Goal: Task Accomplishment & Management: Manage account settings

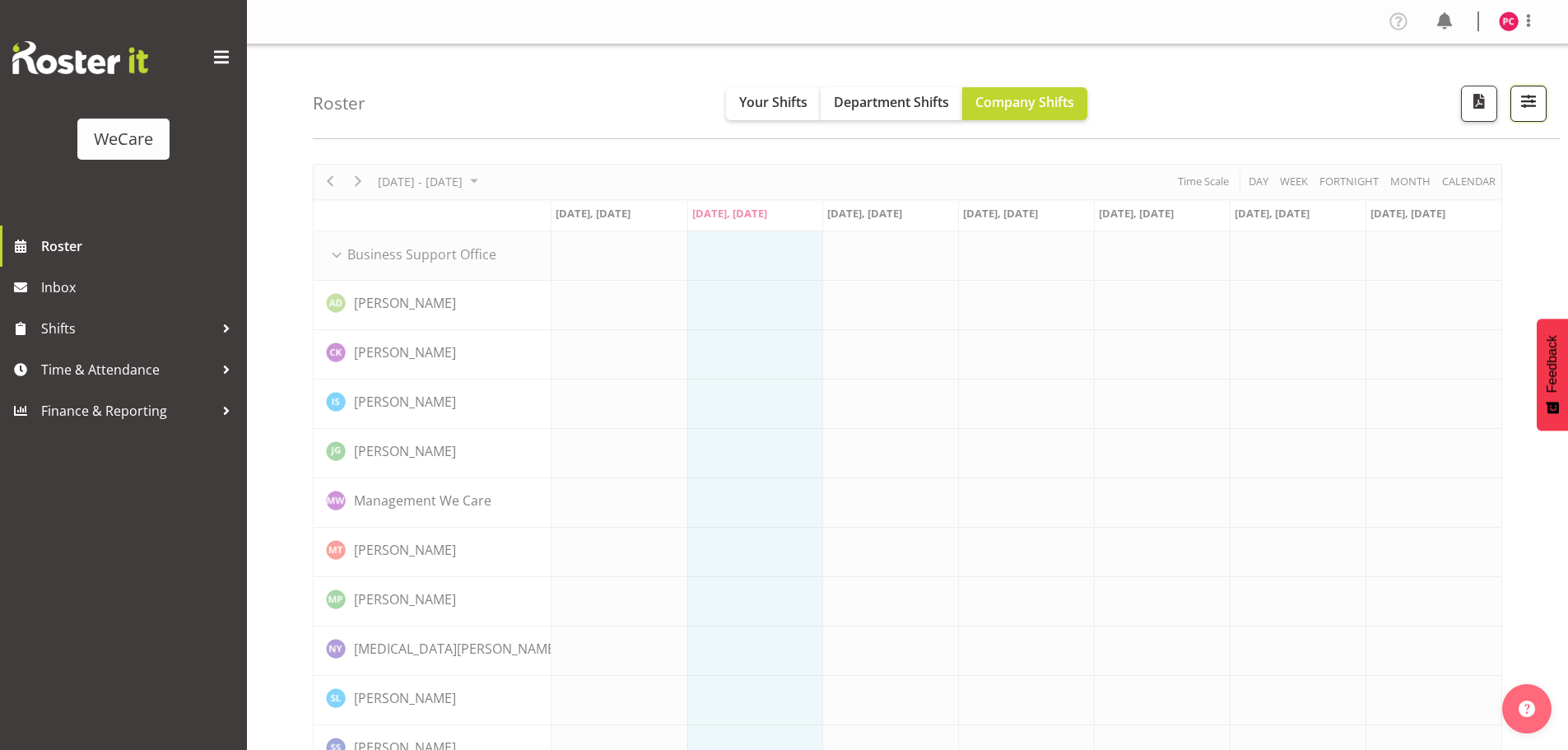
click at [1530, 108] on span "button" at bounding box center [1528, 101] width 21 height 21
click at [1490, 160] on button "All Locations" at bounding box center [1425, 154] width 218 height 36
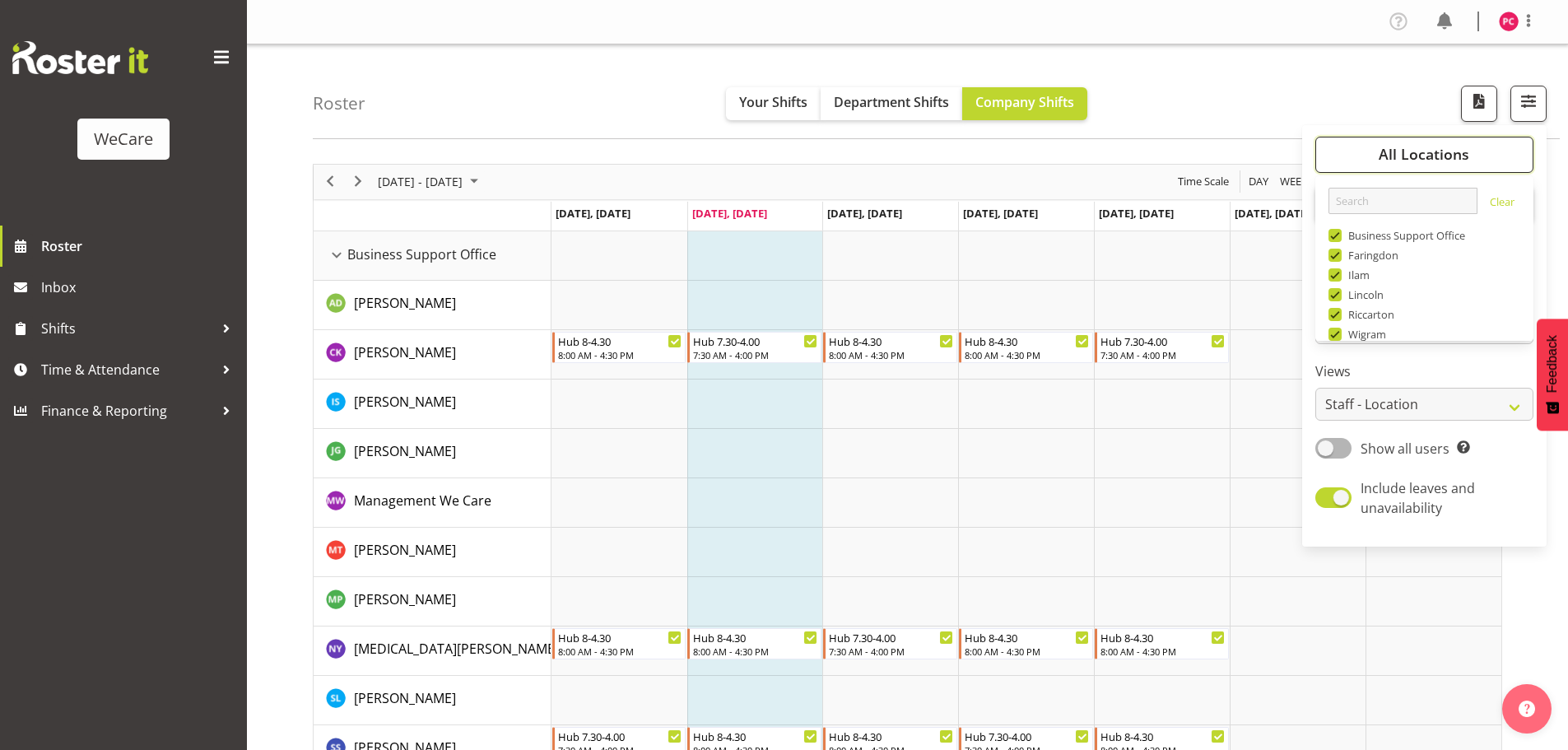
click at [1439, 149] on span "All Locations" at bounding box center [1424, 154] width 91 height 19
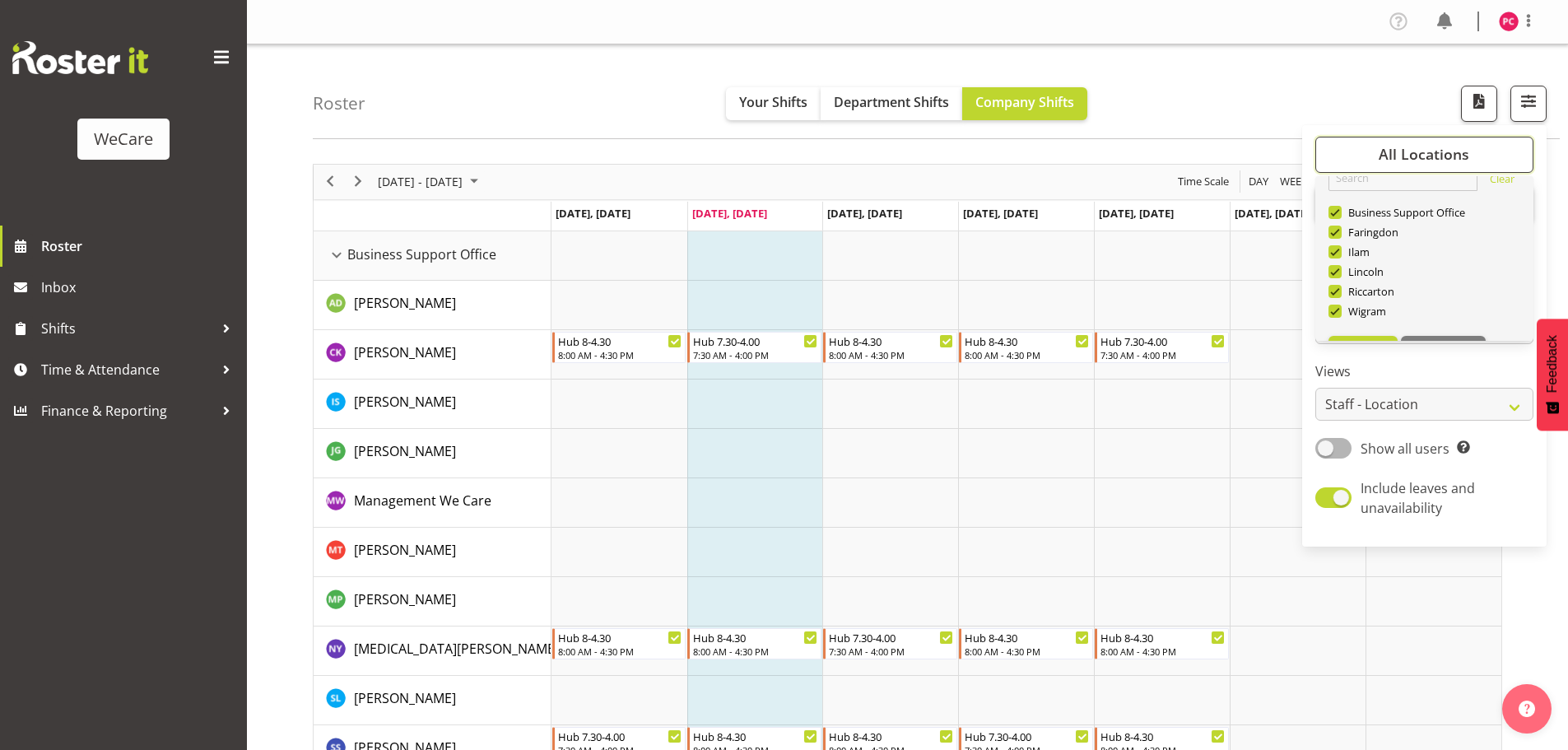
scroll to position [59, 0]
click at [1450, 308] on span "Deselect All" at bounding box center [1444, 314] width 67 height 16
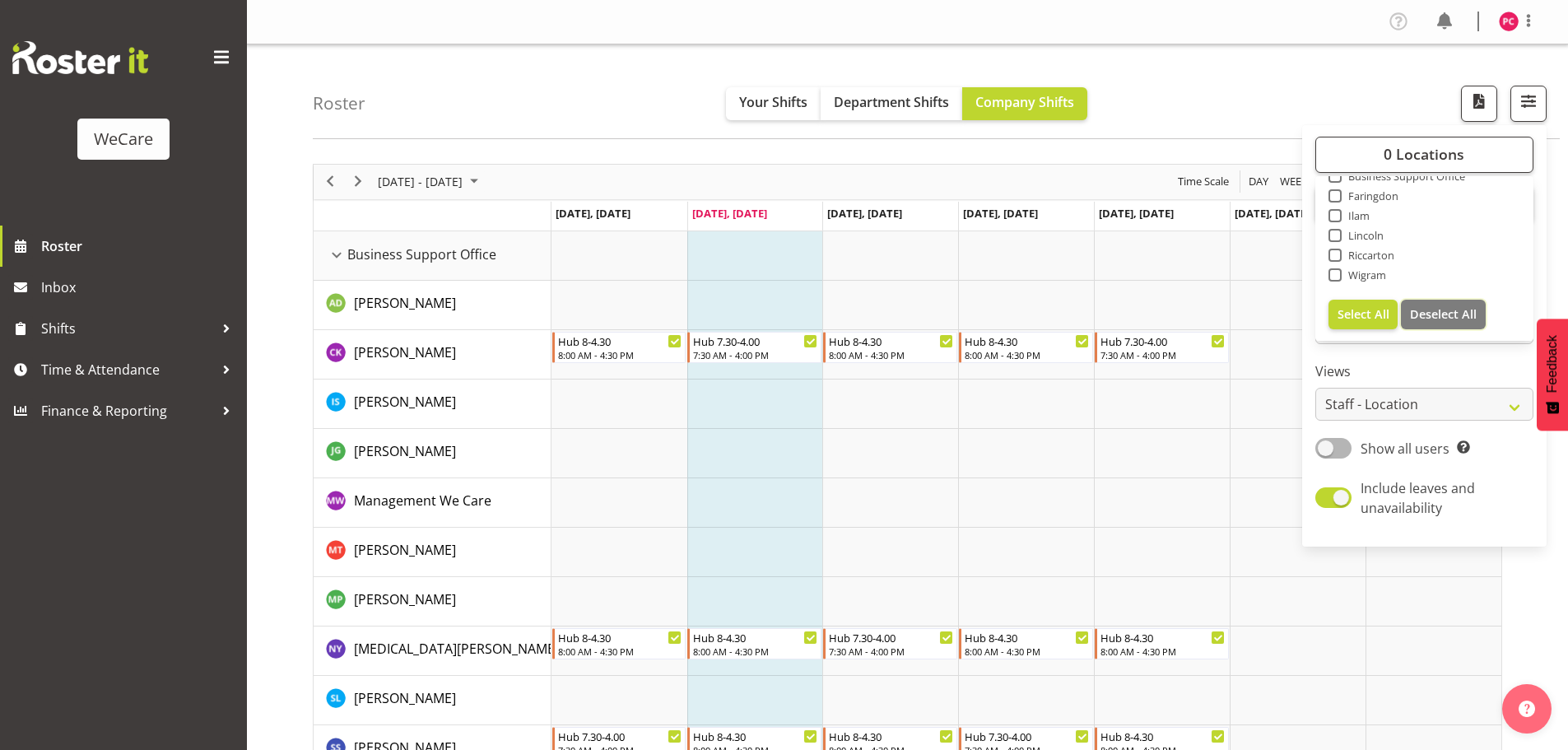
checkbox input "false"
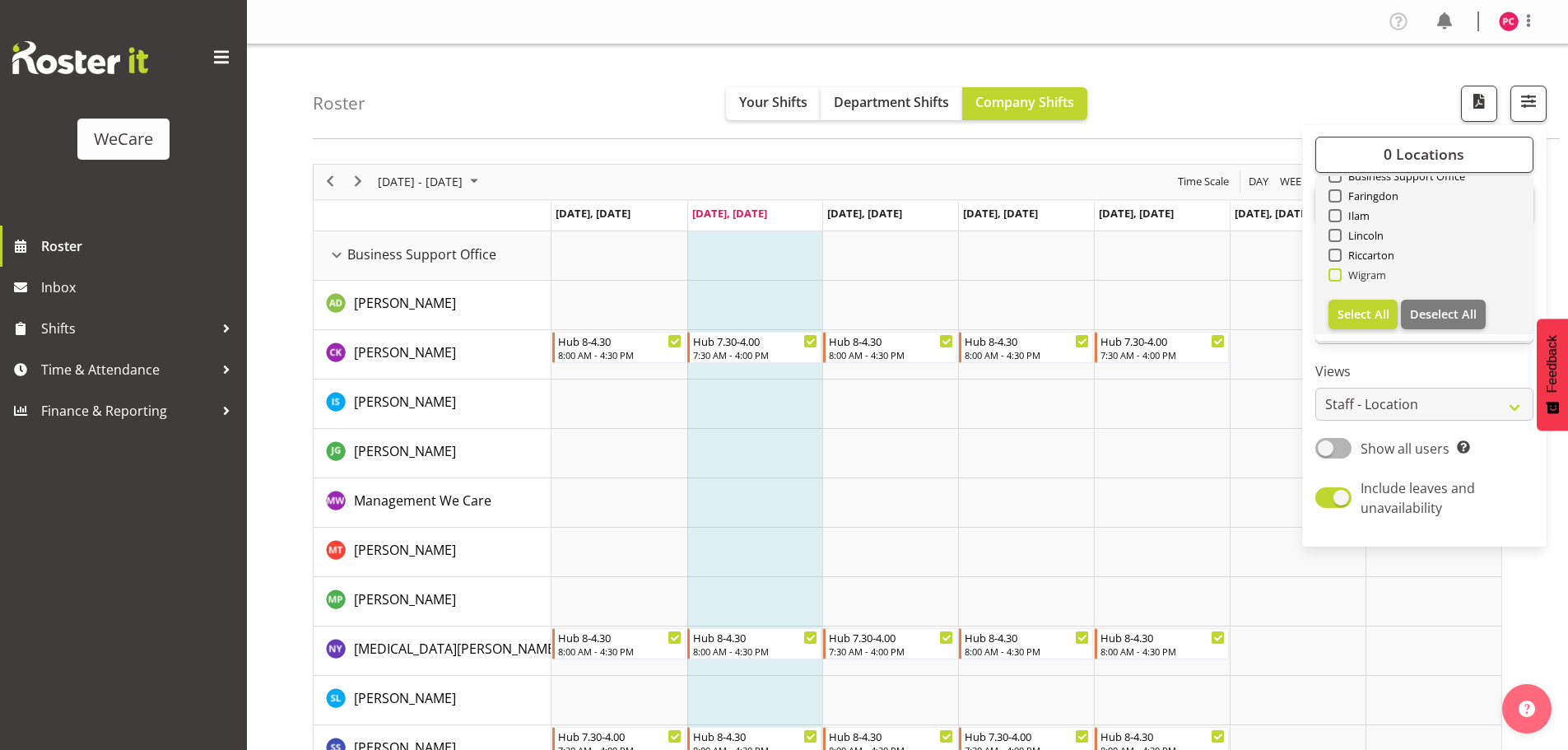
click at [1341, 276] on span at bounding box center [1335, 275] width 13 height 13
click at [1339, 276] on input "Wigram" at bounding box center [1334, 275] width 11 height 11
checkbox input "true"
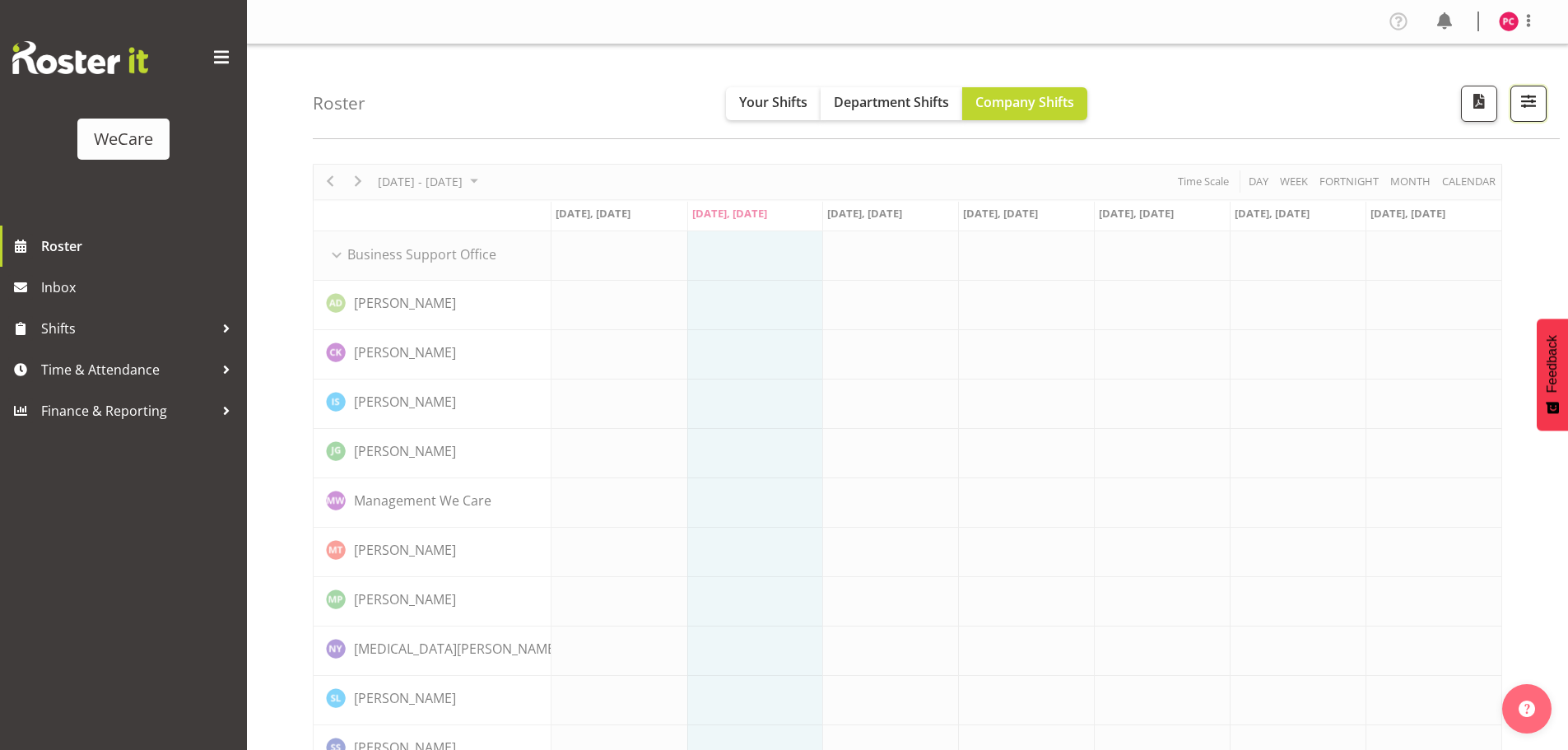
drag, startPoint x: 1528, startPoint y: 100, endPoint x: 1517, endPoint y: 106, distance: 12.5
click at [1528, 99] on span "button" at bounding box center [1528, 101] width 21 height 21
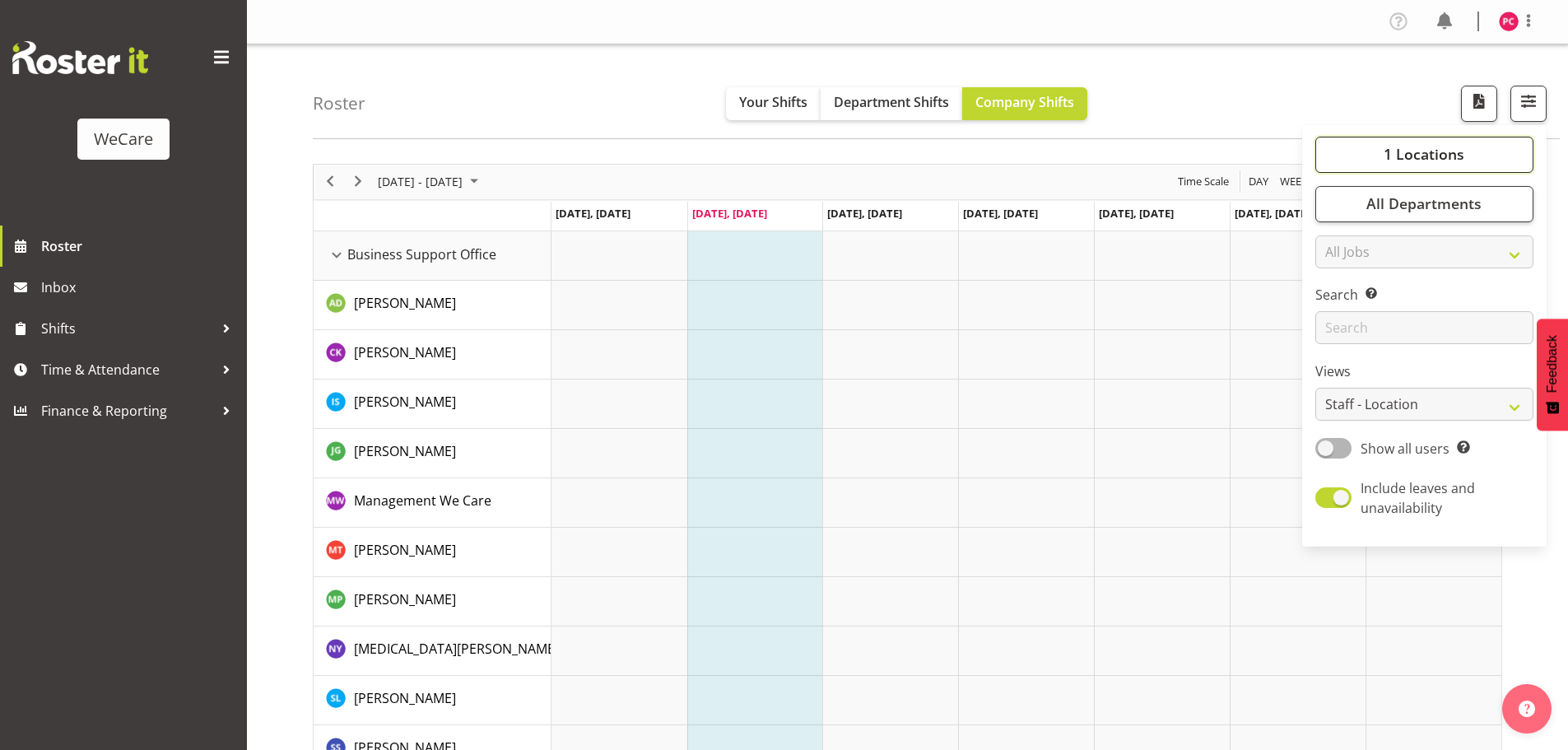
click at [1416, 153] on span "1 Locations" at bounding box center [1425, 154] width 81 height 19
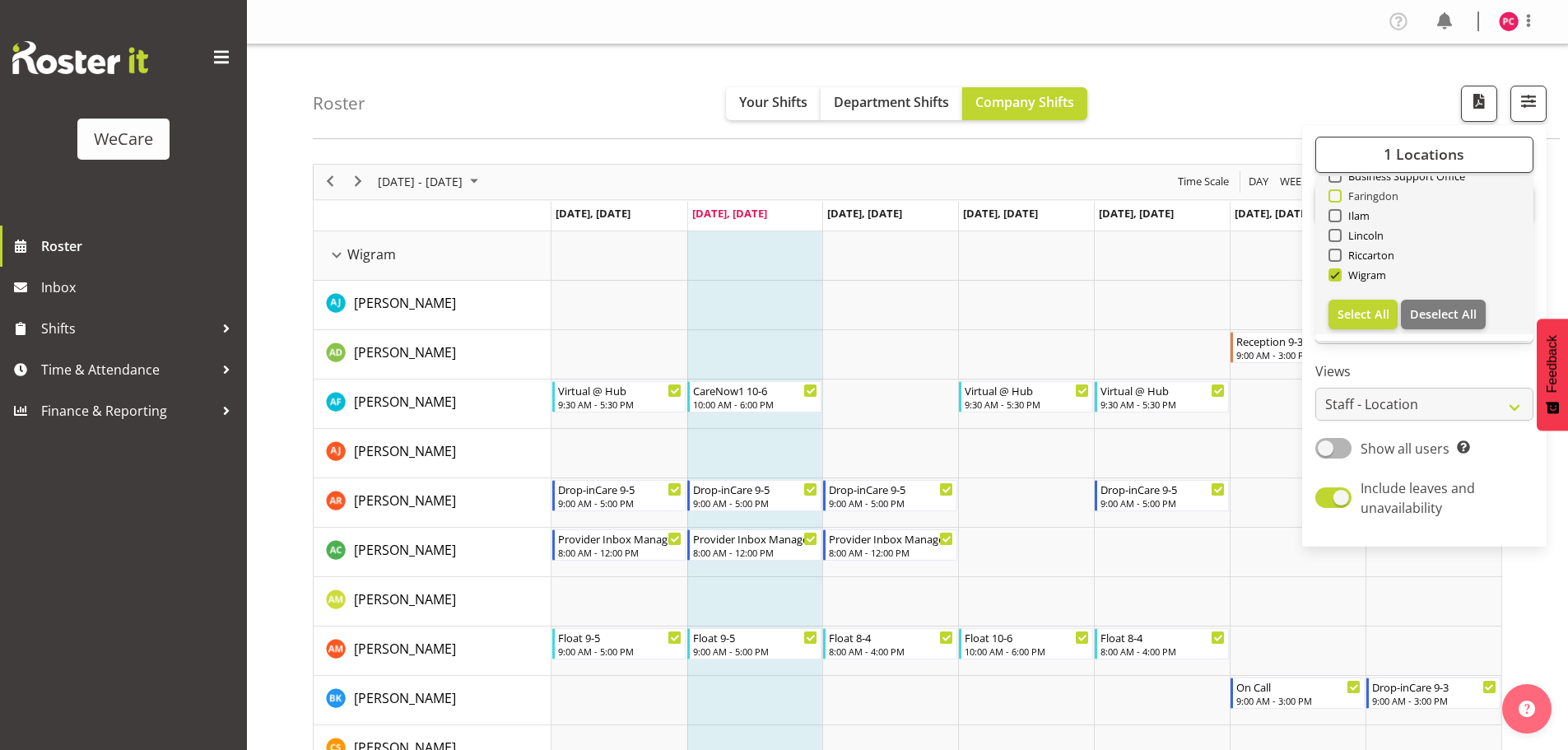
click at [1339, 195] on span at bounding box center [1335, 195] width 13 height 13
click at [1339, 195] on input "Faringdon" at bounding box center [1334, 195] width 11 height 11
checkbox input "true"
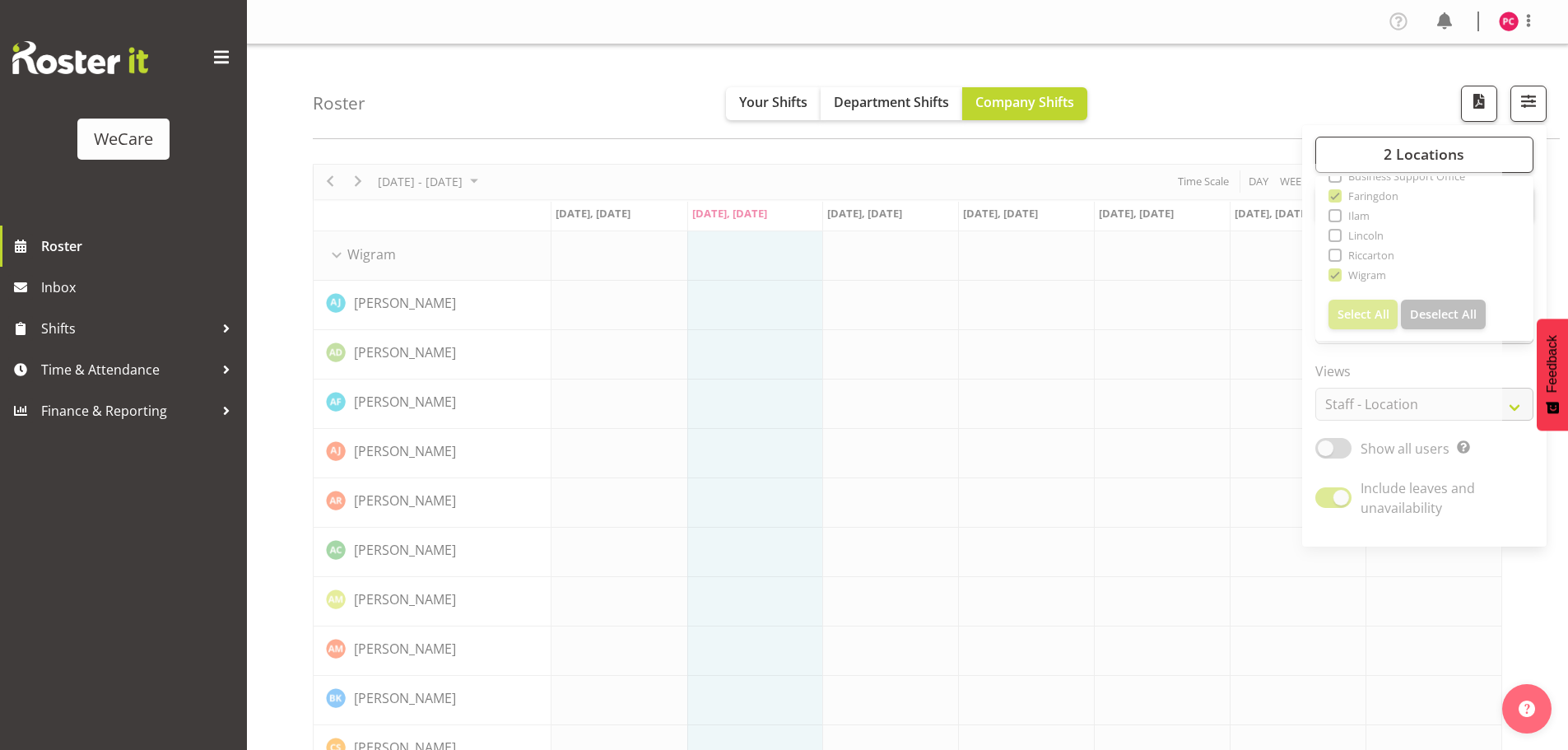
click at [1202, 130] on div "Roster Your Shifts Department Shifts Company Shifts 2 Locations Clear Business …" at bounding box center [936, 92] width 1247 height 95
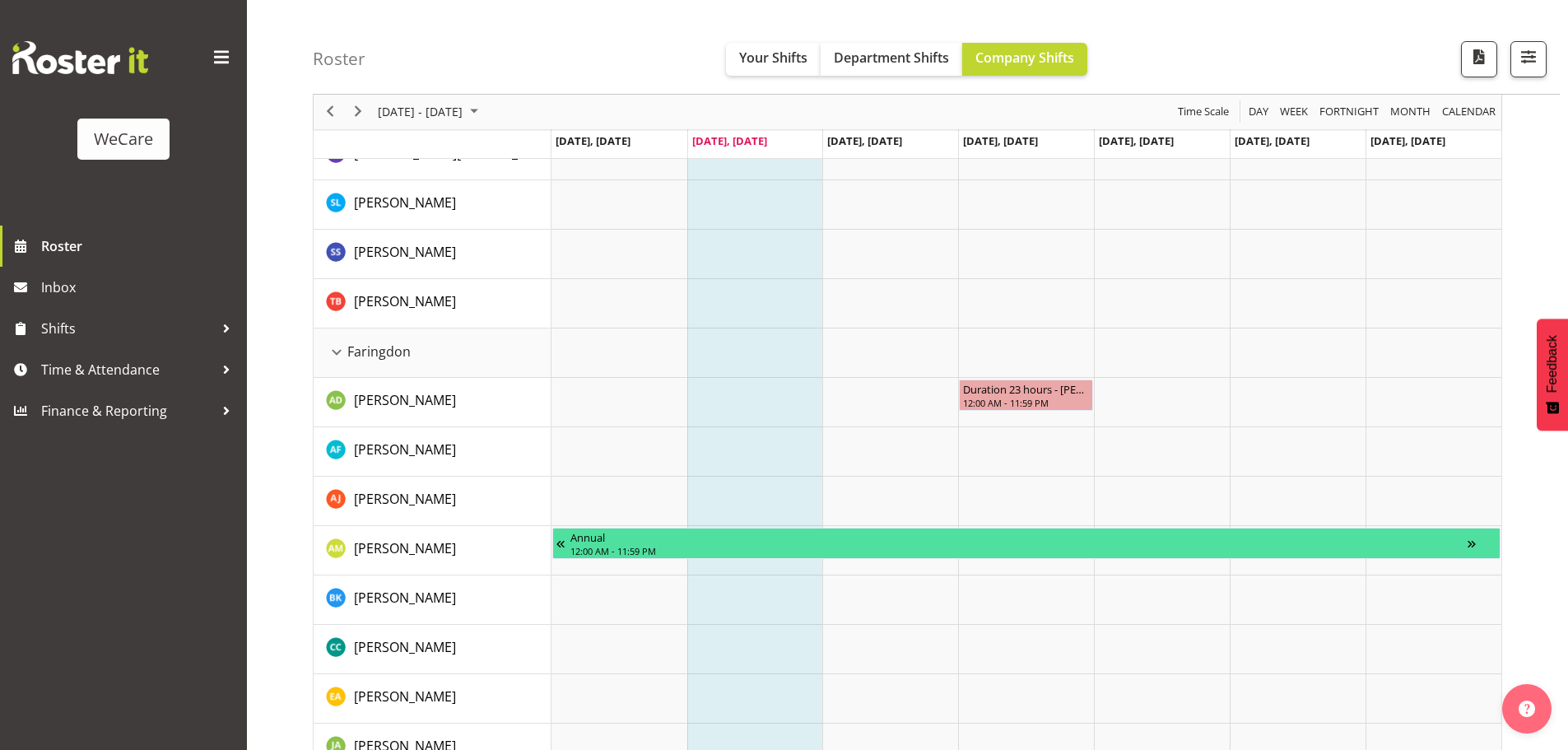
scroll to position [544, 0]
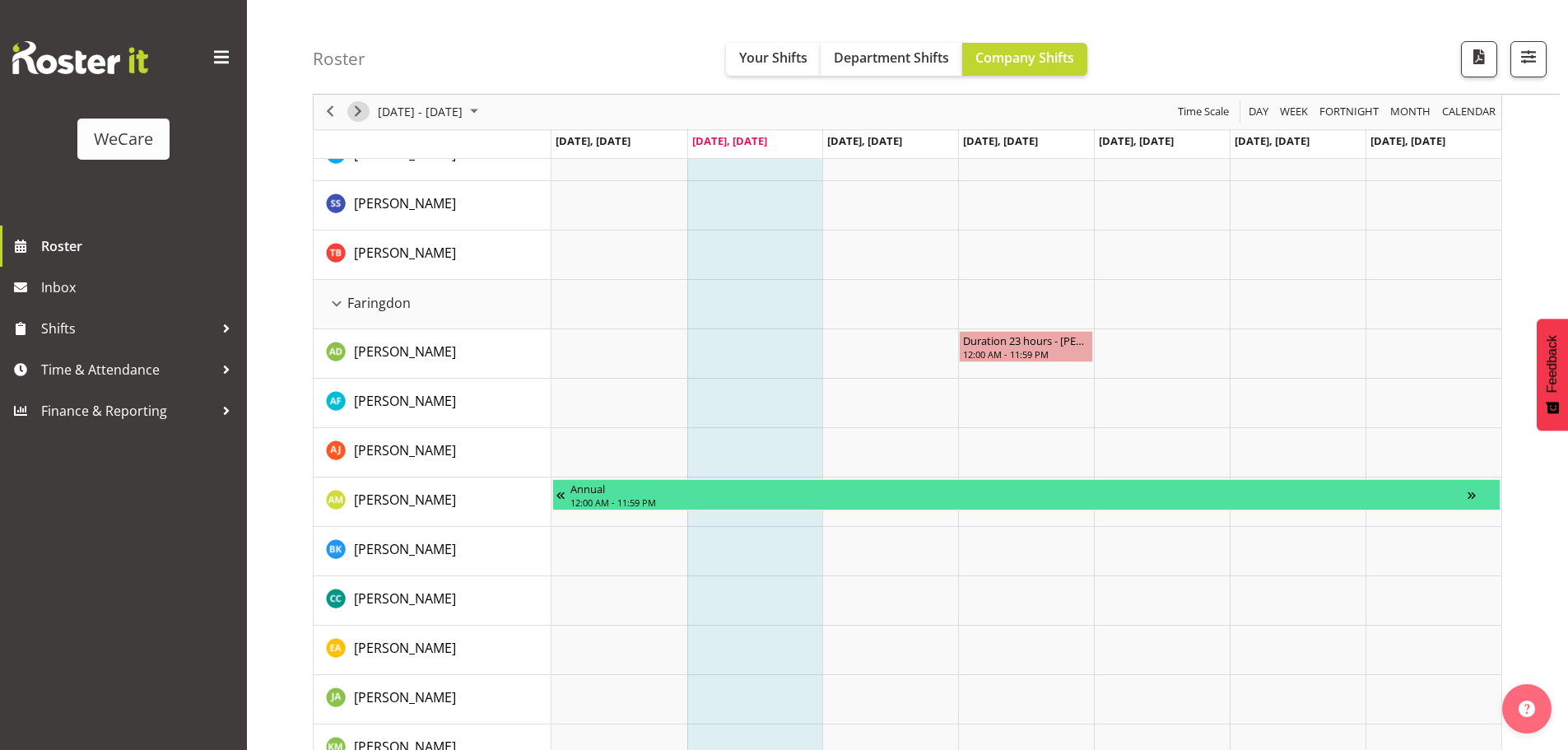
click at [364, 108] on span "Next" at bounding box center [358, 112] width 19 height 20
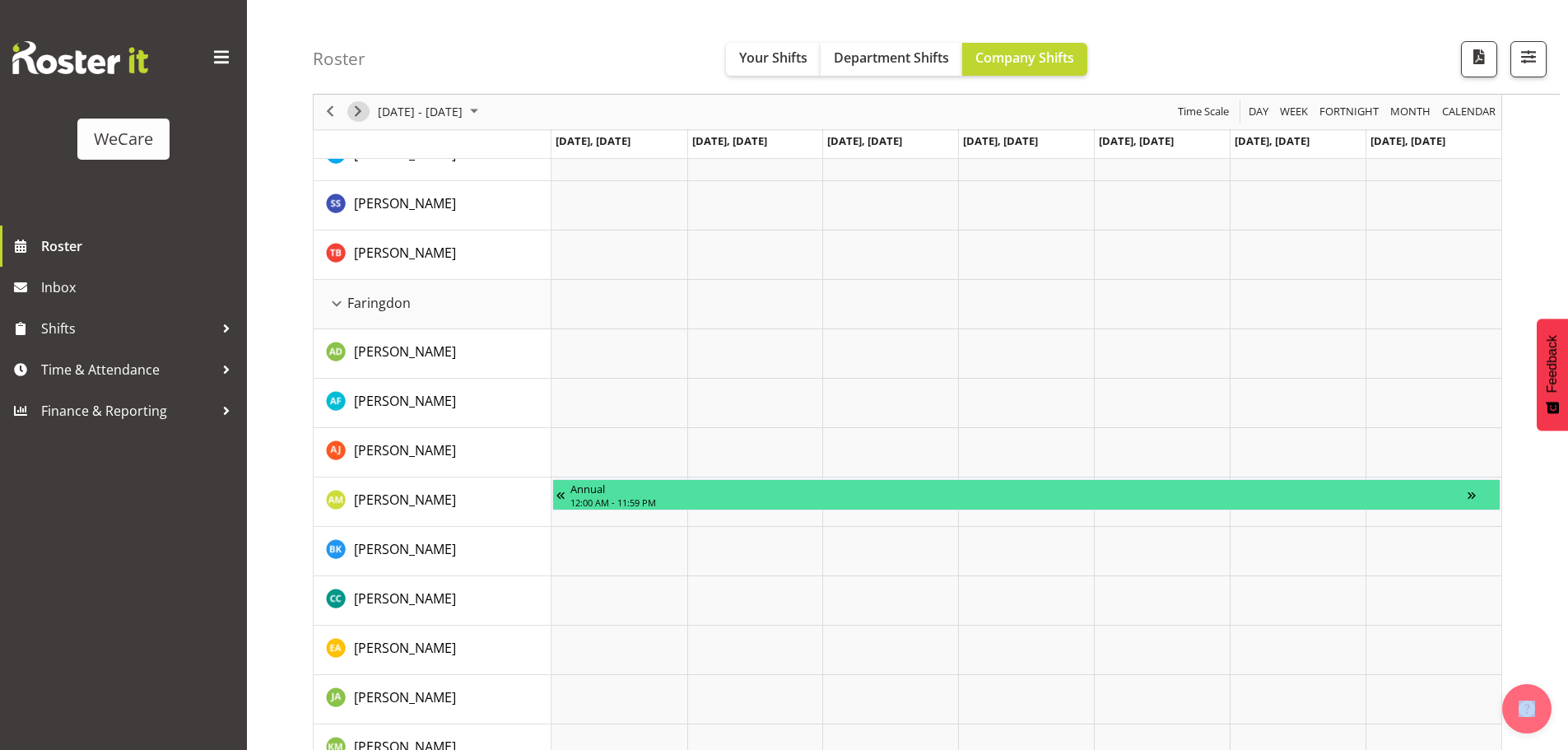
click at [362, 111] on span "Next" at bounding box center [358, 112] width 19 height 20
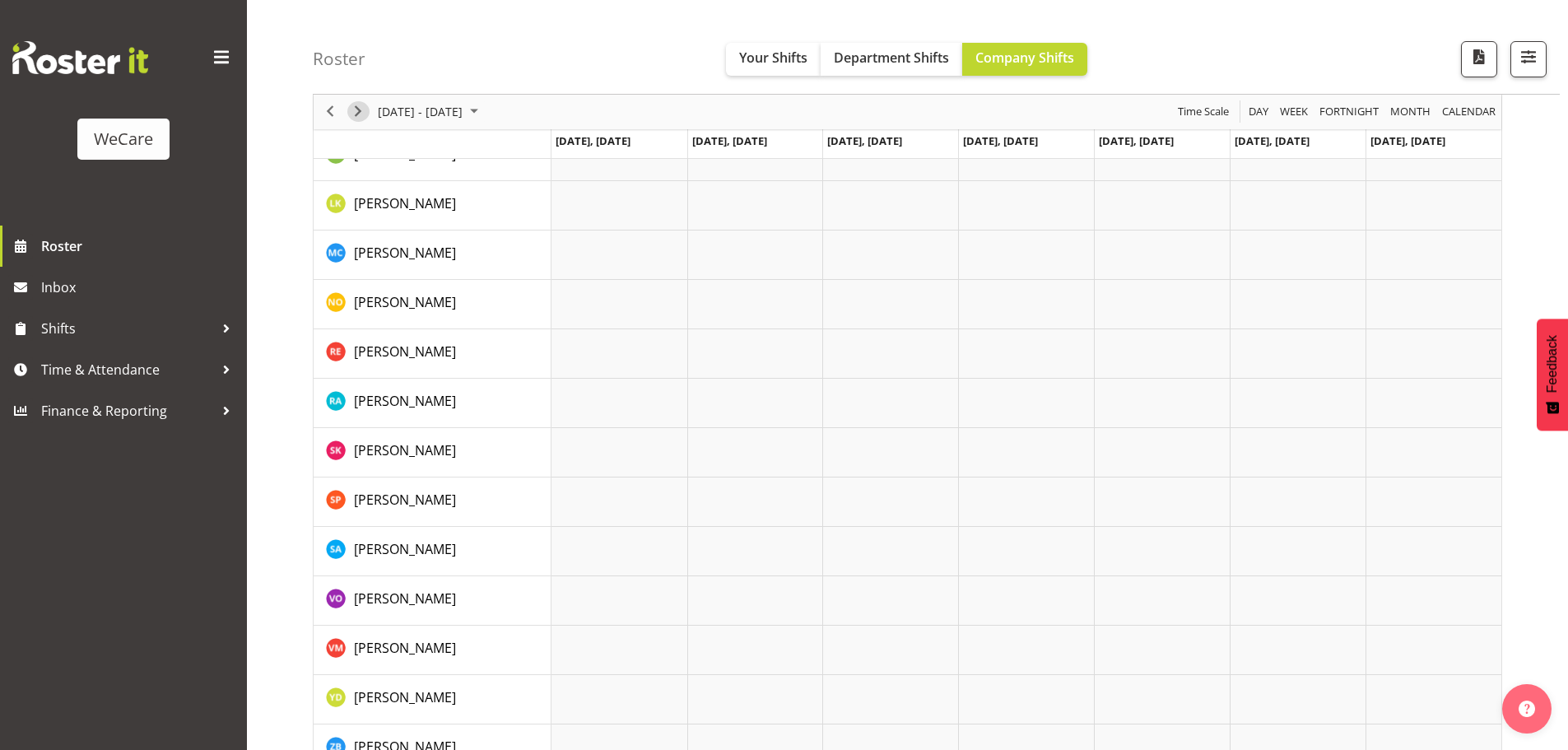
click at [359, 111] on span "Next" at bounding box center [358, 112] width 19 height 20
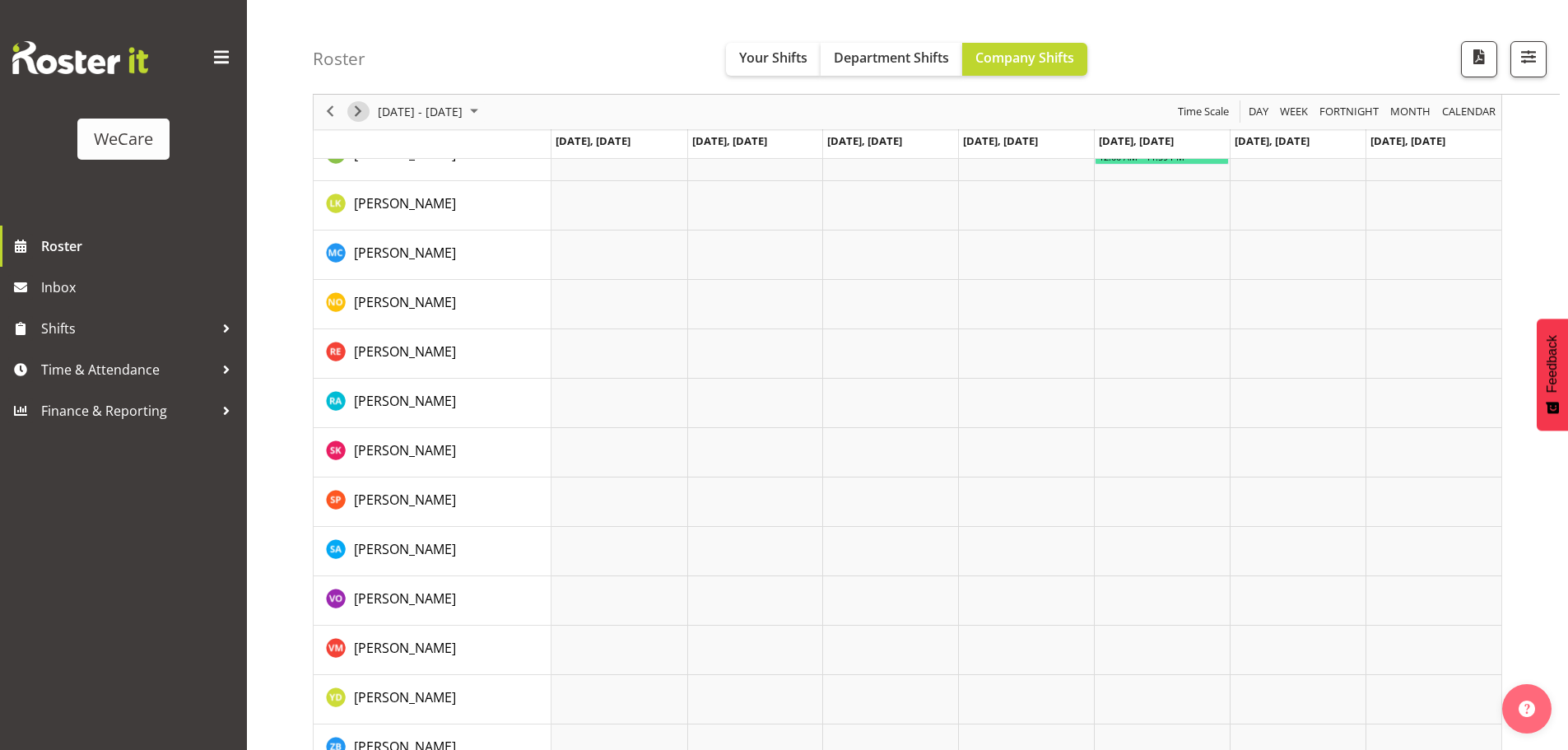
click at [359, 110] on span "Next" at bounding box center [358, 112] width 19 height 20
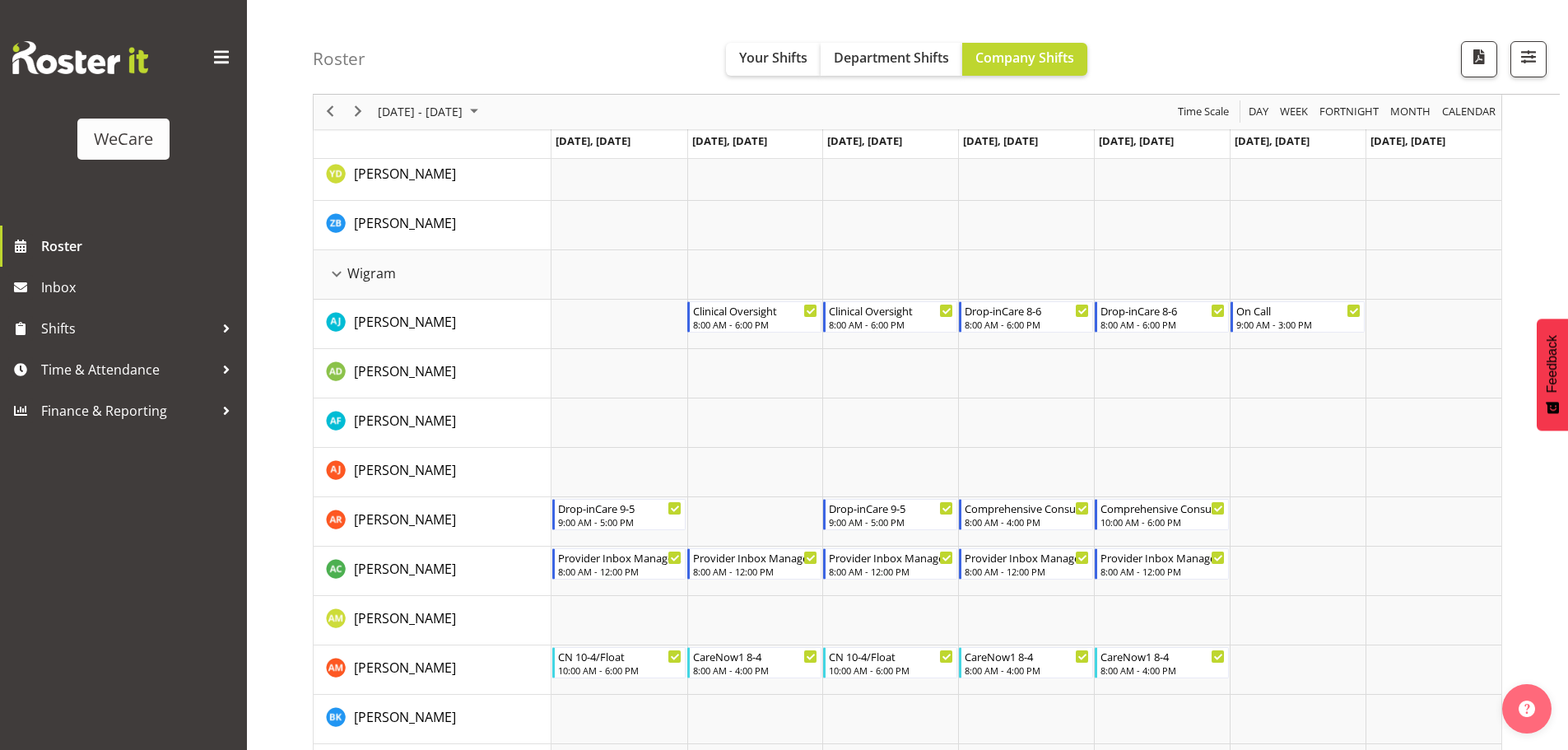
scroll to position [1087, 0]
